Goal: Information Seeking & Learning: Check status

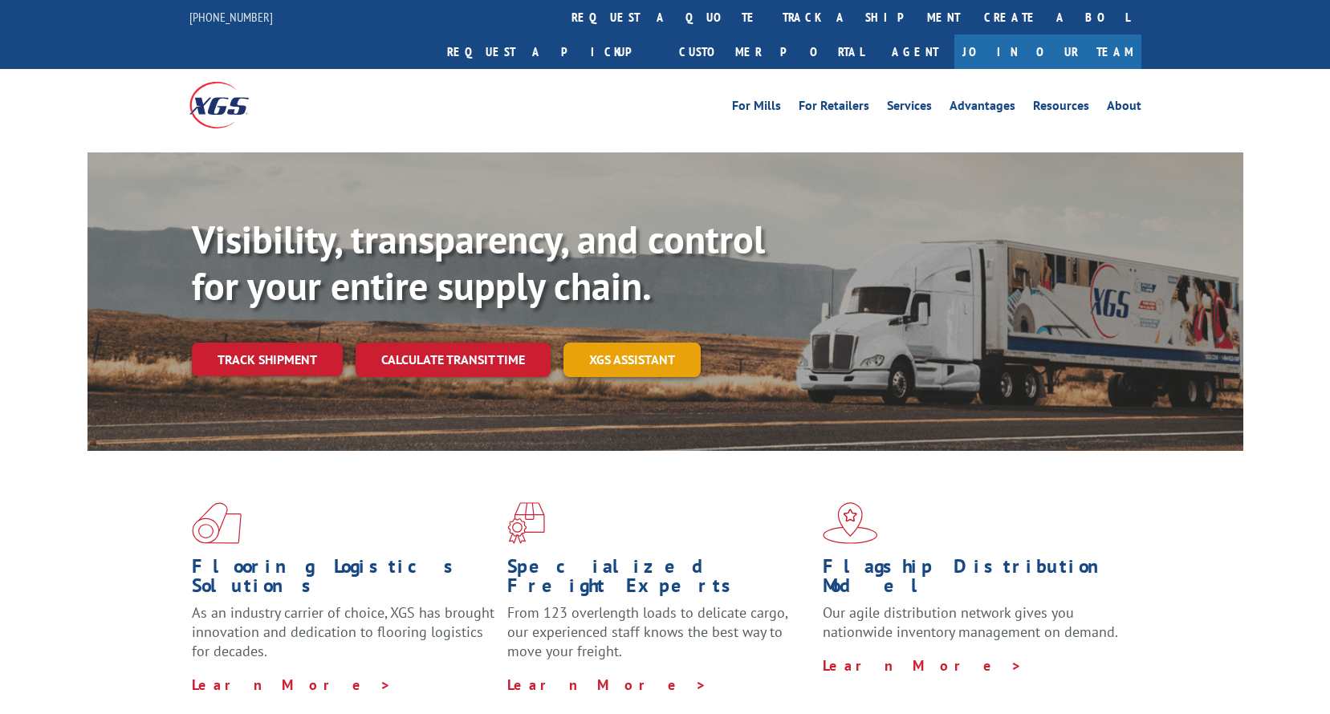
click at [640, 343] on link "XGS ASSISTANT" at bounding box center [631, 360] width 137 height 35
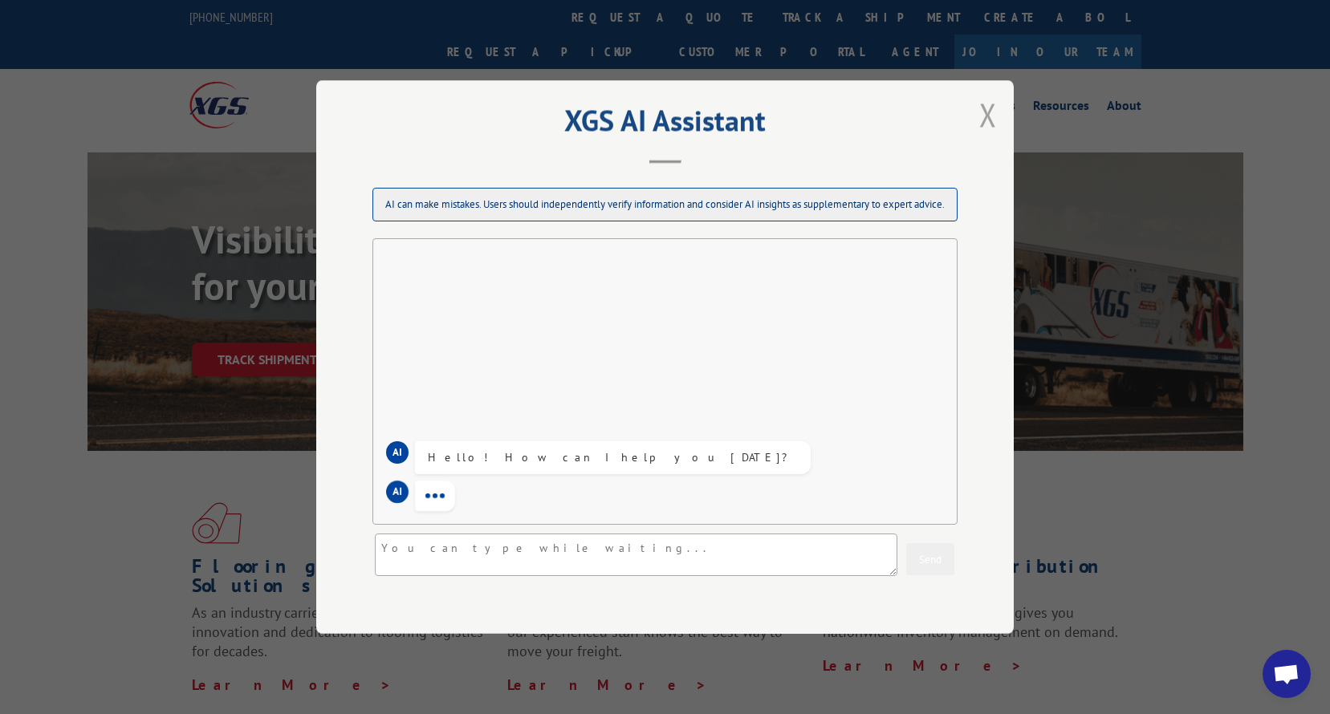
click at [983, 116] on button "Close modal" at bounding box center [987, 114] width 27 height 44
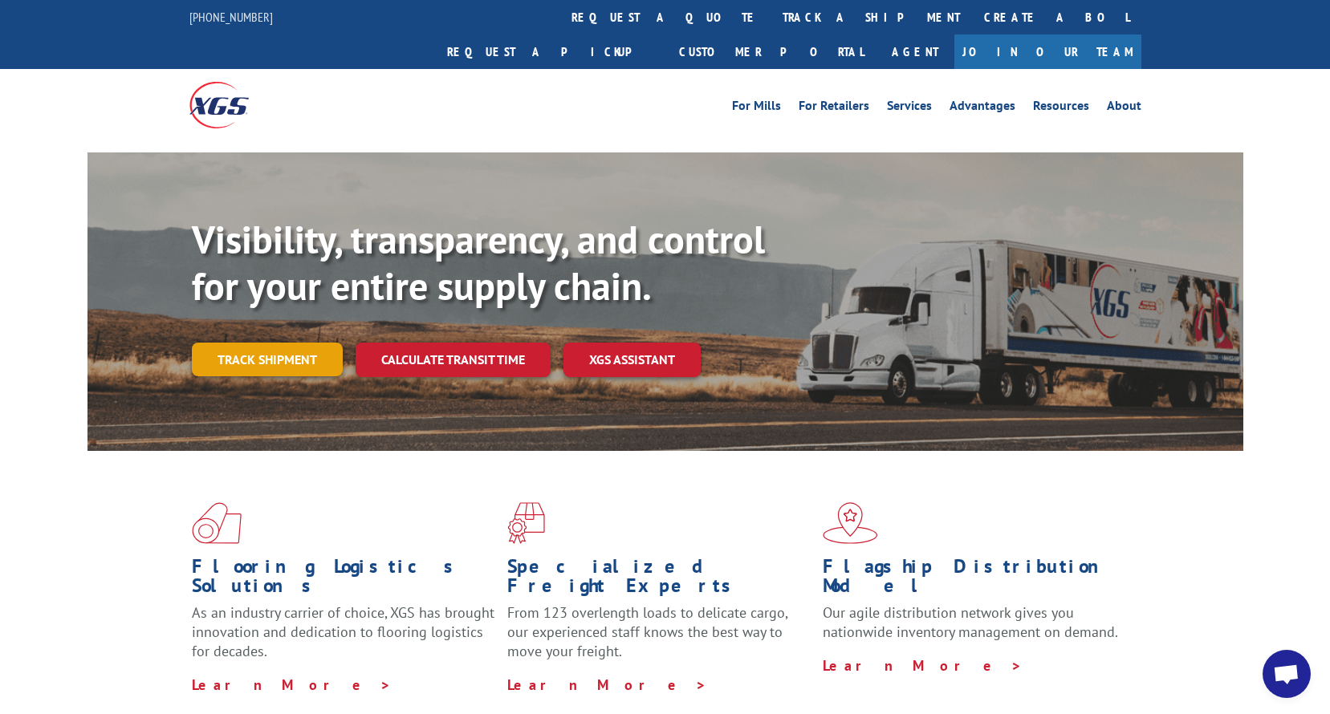
click at [310, 343] on link "Track shipment" at bounding box center [267, 360] width 151 height 34
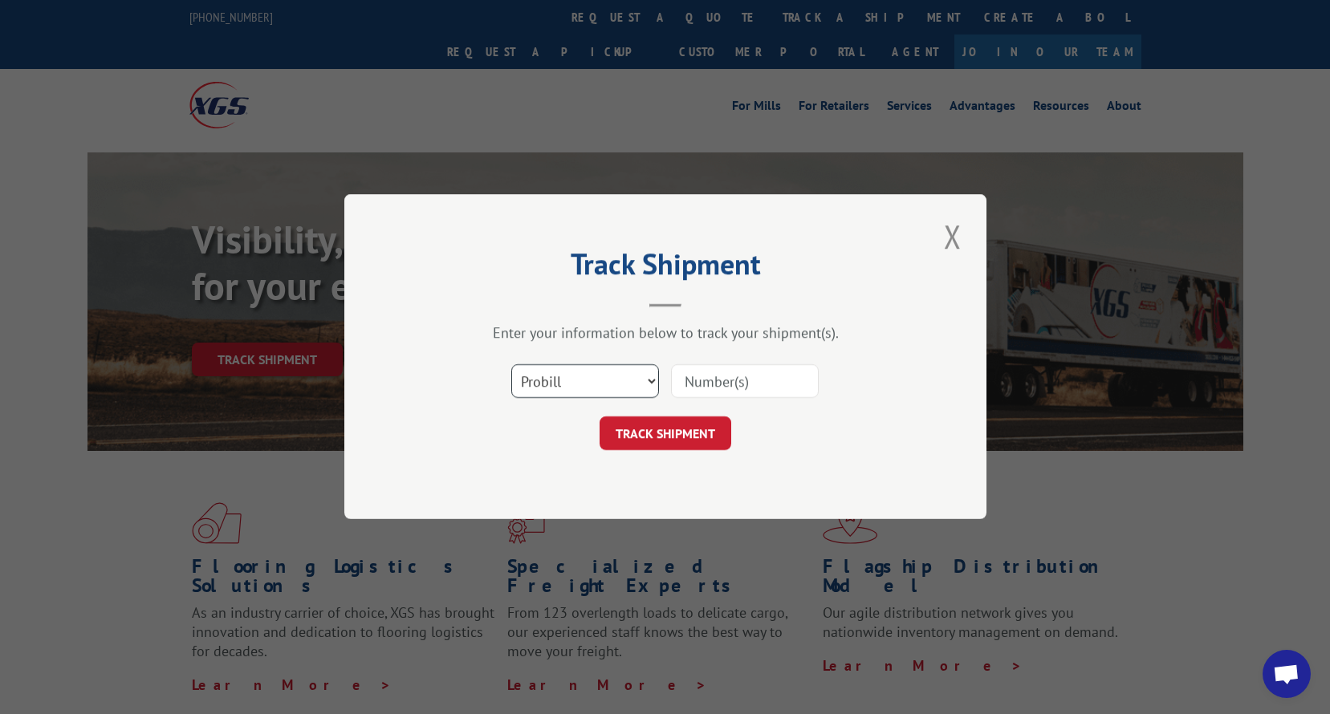
drag, startPoint x: 540, startPoint y: 378, endPoint x: 540, endPoint y: 388, distance: 9.6
click at [540, 378] on select "Select category... Probill BOL PO" at bounding box center [585, 382] width 148 height 34
select select "bol"
click at [511, 365] on select "Select category... Probill BOL PO" at bounding box center [585, 382] width 148 height 34
click at [740, 383] on input at bounding box center [745, 382] width 148 height 34
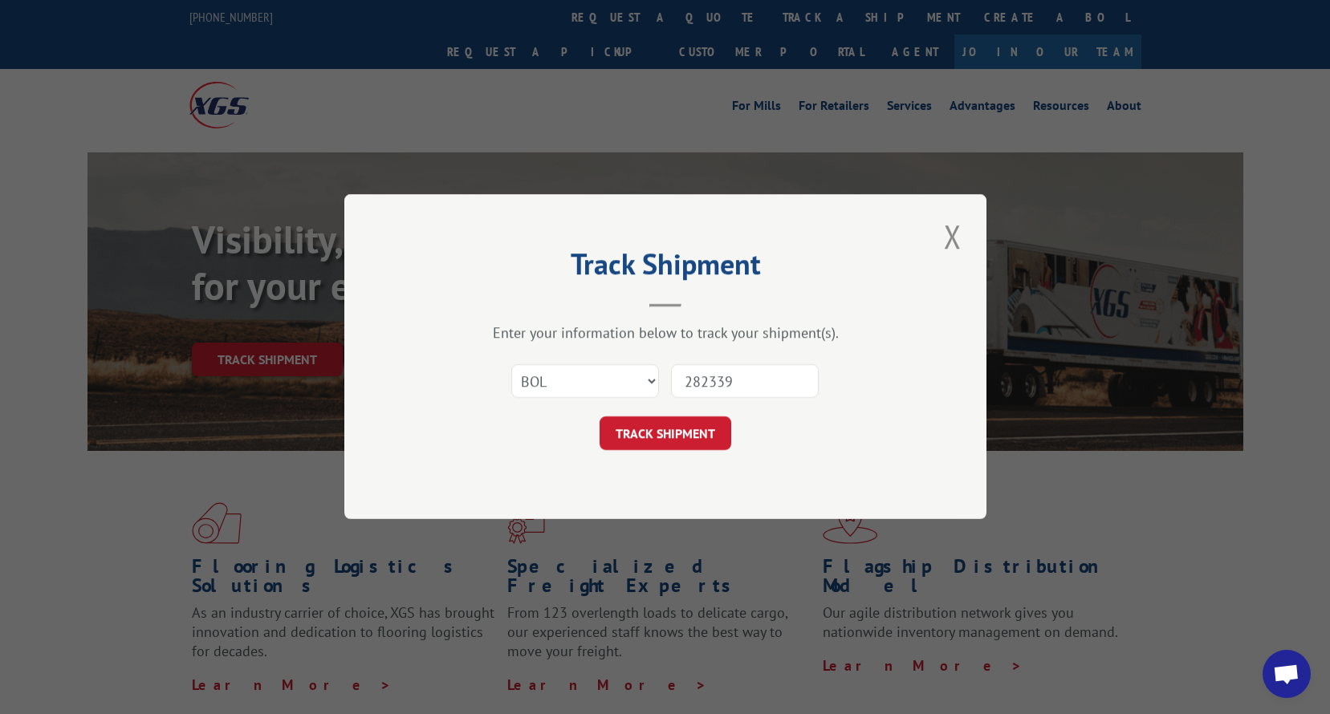
type input "2823391"
click button "TRACK SHIPMENT" at bounding box center [666, 434] width 132 height 34
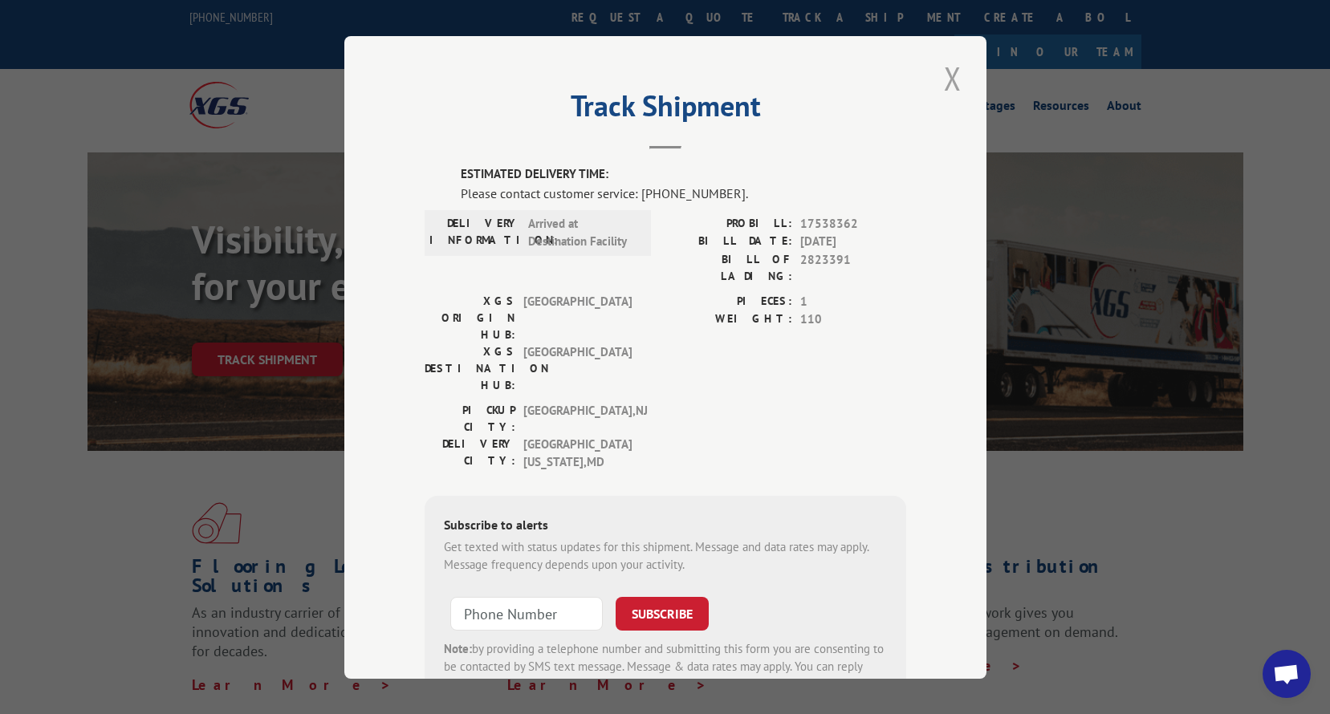
click at [945, 72] on button "Close modal" at bounding box center [952, 78] width 27 height 44
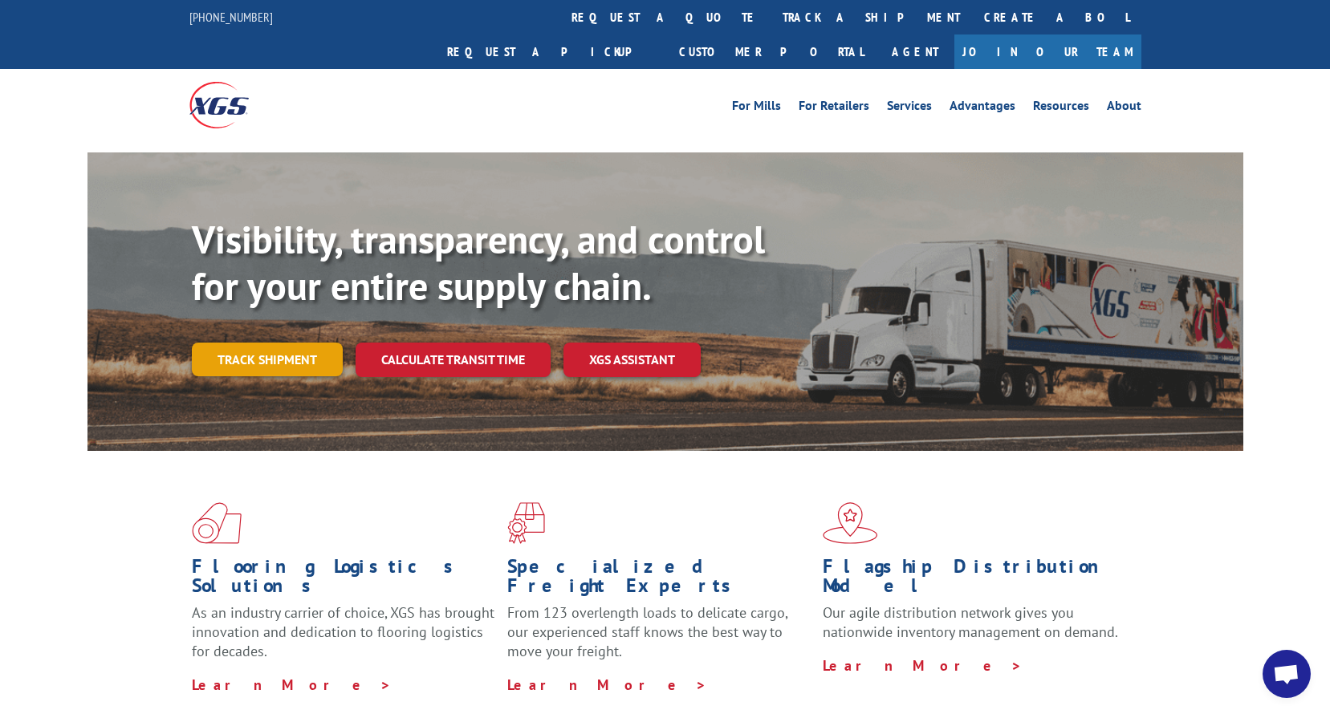
click at [250, 343] on link "Track shipment" at bounding box center [267, 360] width 151 height 34
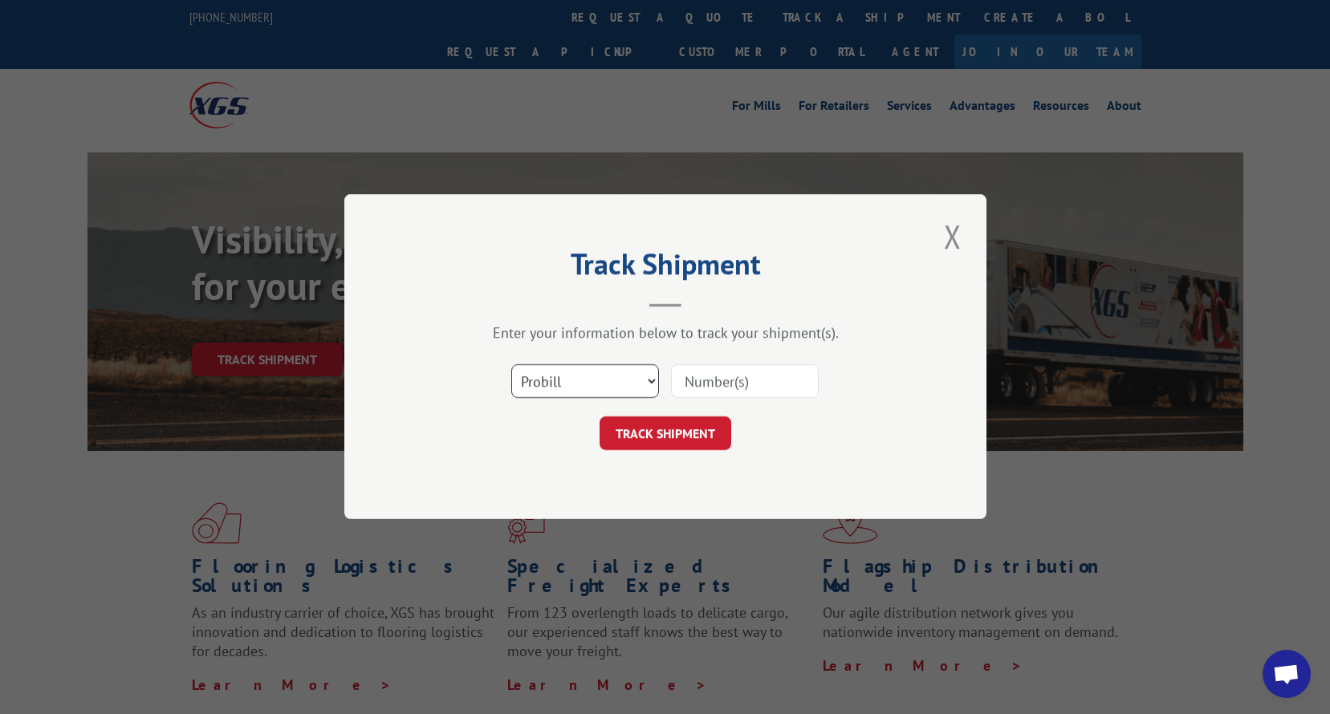
drag, startPoint x: 587, startPoint y: 379, endPoint x: 581, endPoint y: 400, distance: 21.6
click at [587, 379] on select "Select category... Probill BOL PO" at bounding box center [585, 382] width 148 height 34
select select "bol"
click at [511, 365] on select "Select category... Probill BOL PO" at bounding box center [585, 382] width 148 height 34
click at [713, 377] on input at bounding box center [745, 382] width 148 height 34
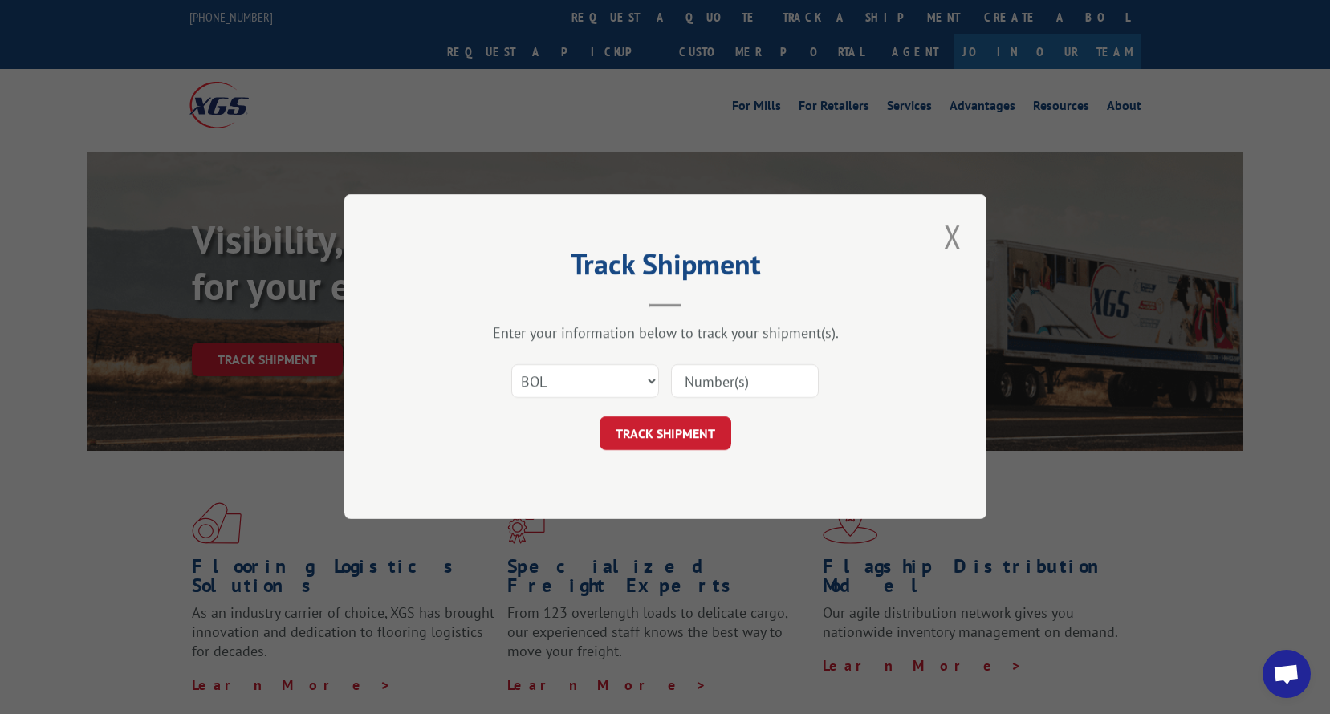
paste input "2820377"
type input "2820377"
click at [683, 442] on button "TRACK SHIPMENT" at bounding box center [666, 434] width 132 height 34
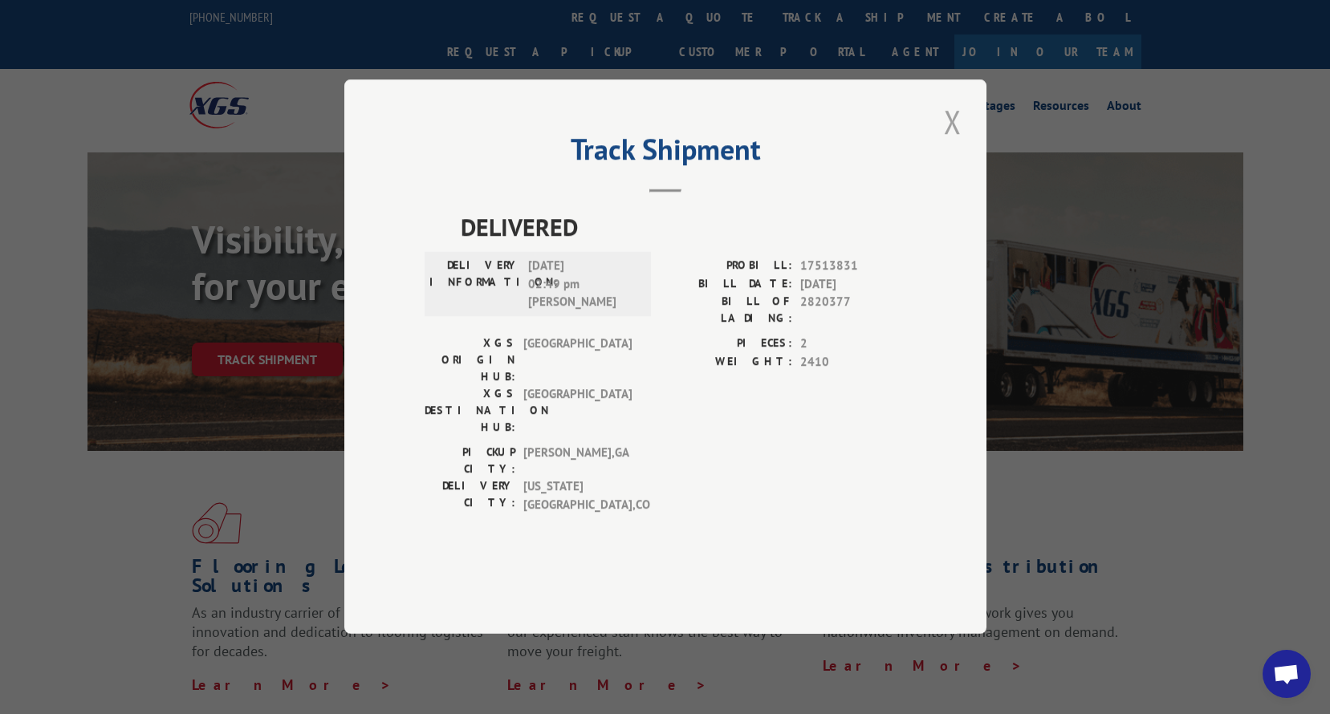
click at [962, 144] on button "Close modal" at bounding box center [952, 122] width 27 height 44
